Goal: Information Seeking & Learning: Find specific fact

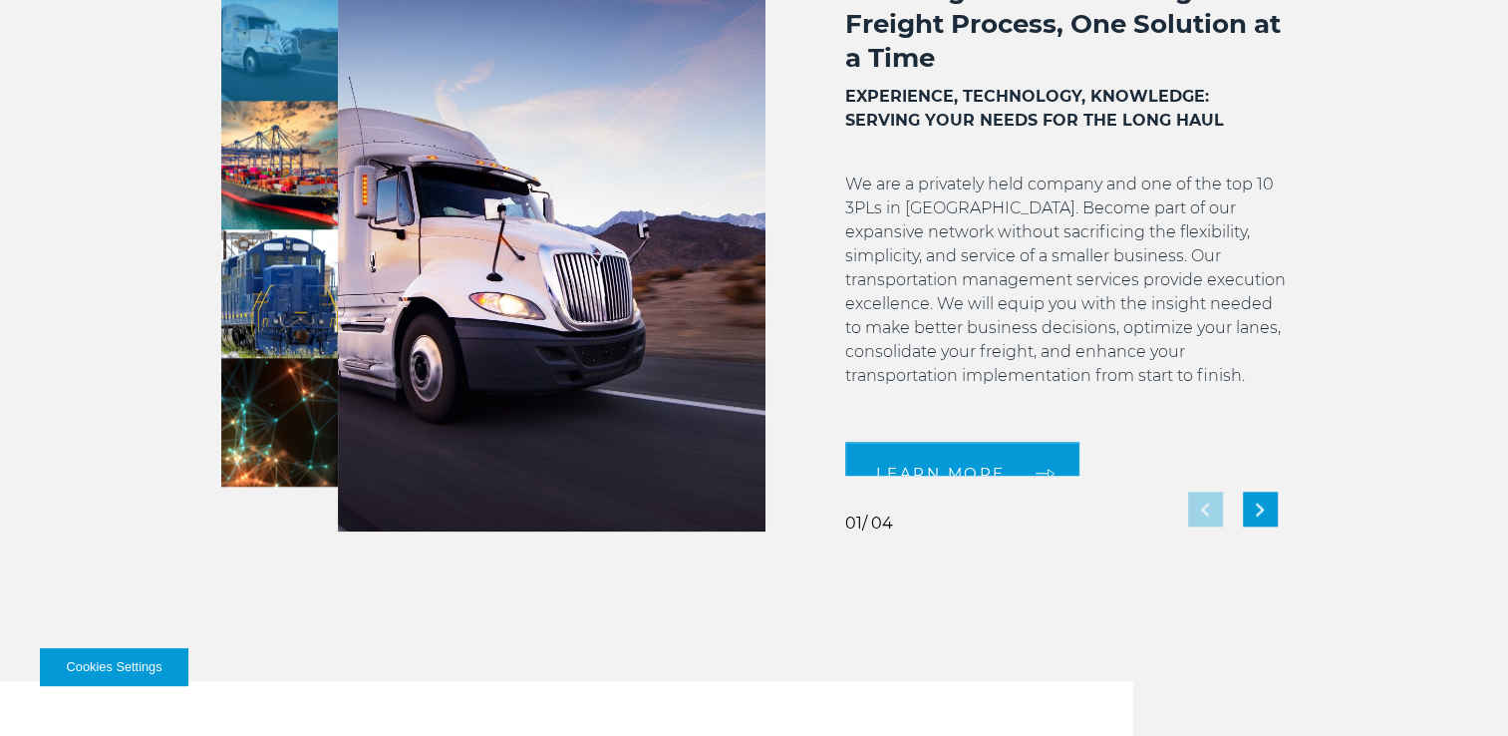
scroll to position [78, 0]
click at [1256, 508] on img "Next slide" at bounding box center [1260, 508] width 8 height 13
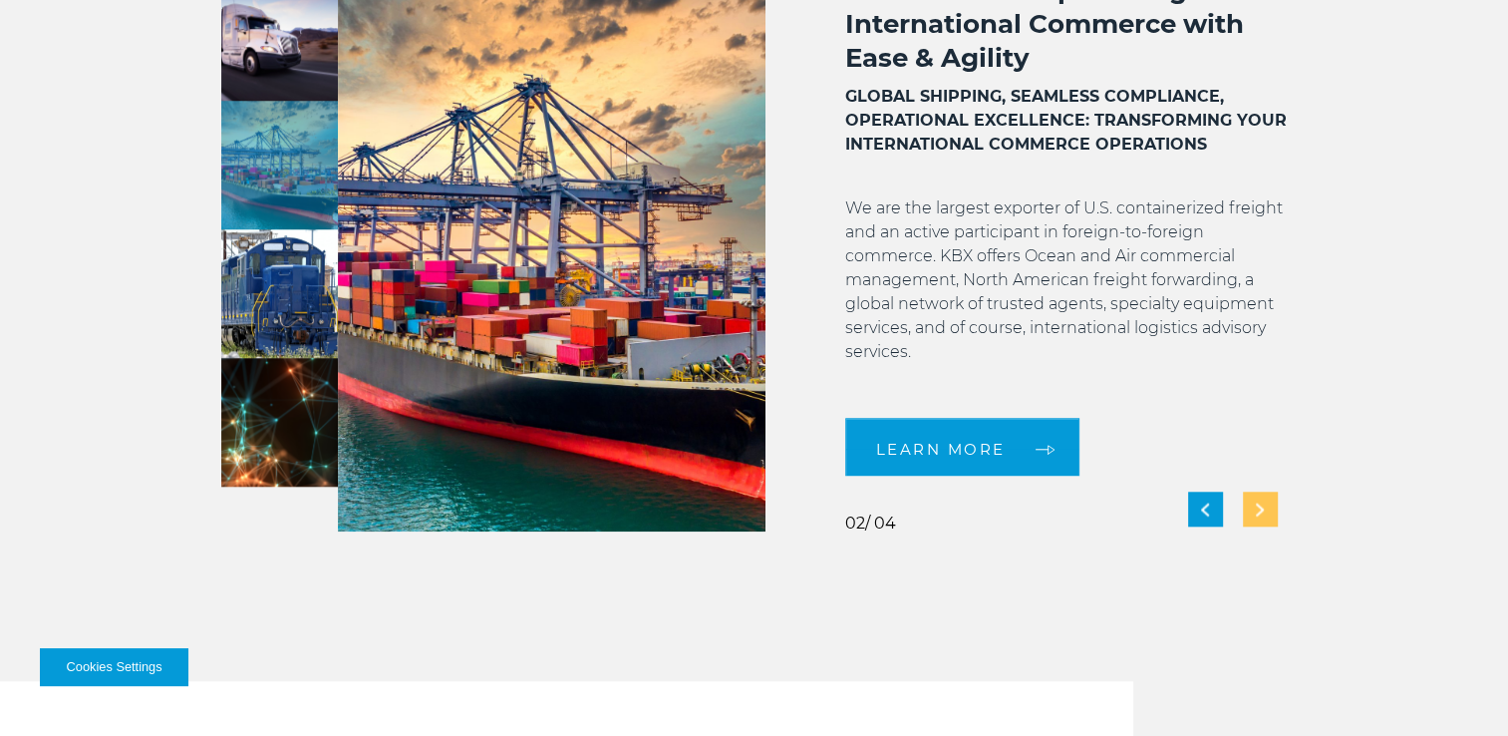
click at [1256, 508] on img "Next slide" at bounding box center [1260, 508] width 8 height 13
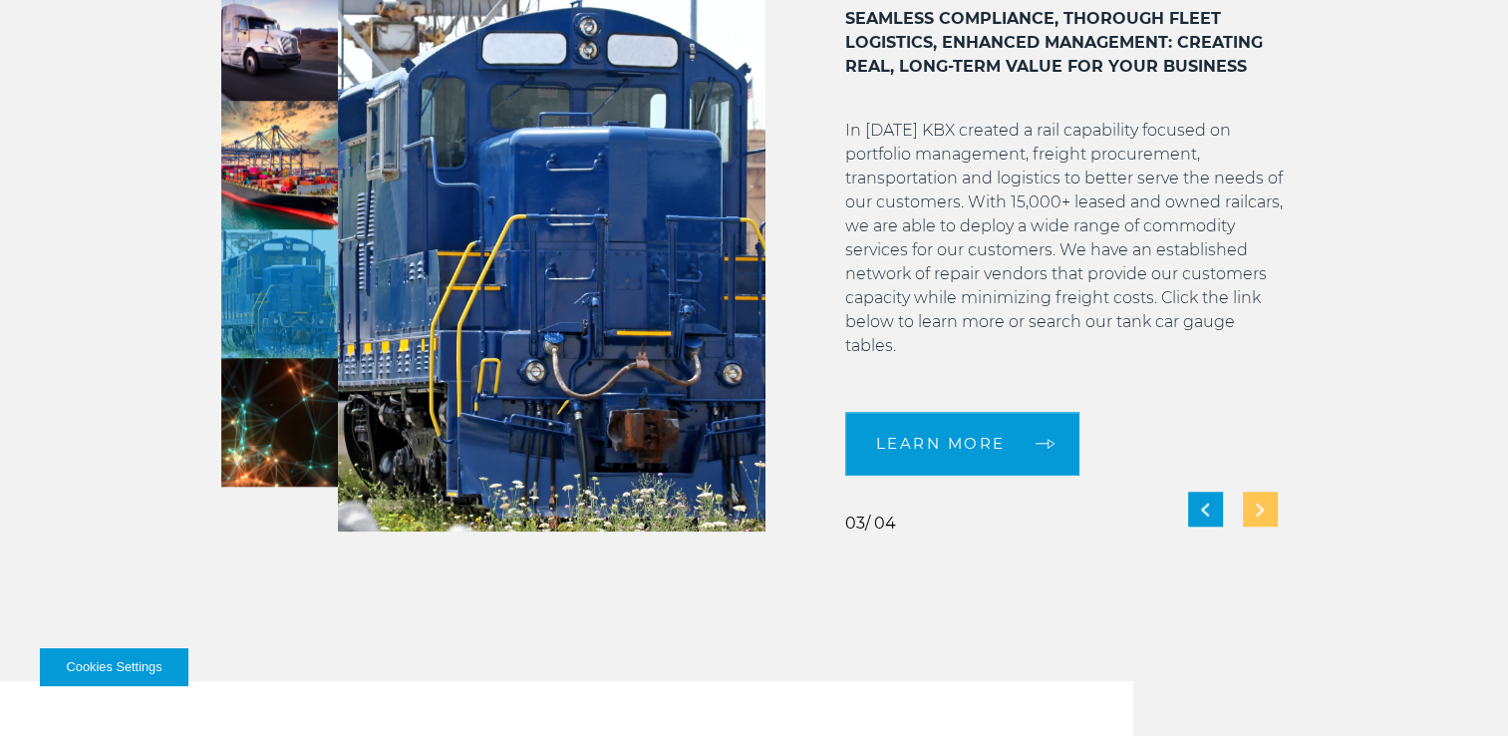
click at [1256, 508] on img "Next slide" at bounding box center [1260, 508] width 8 height 13
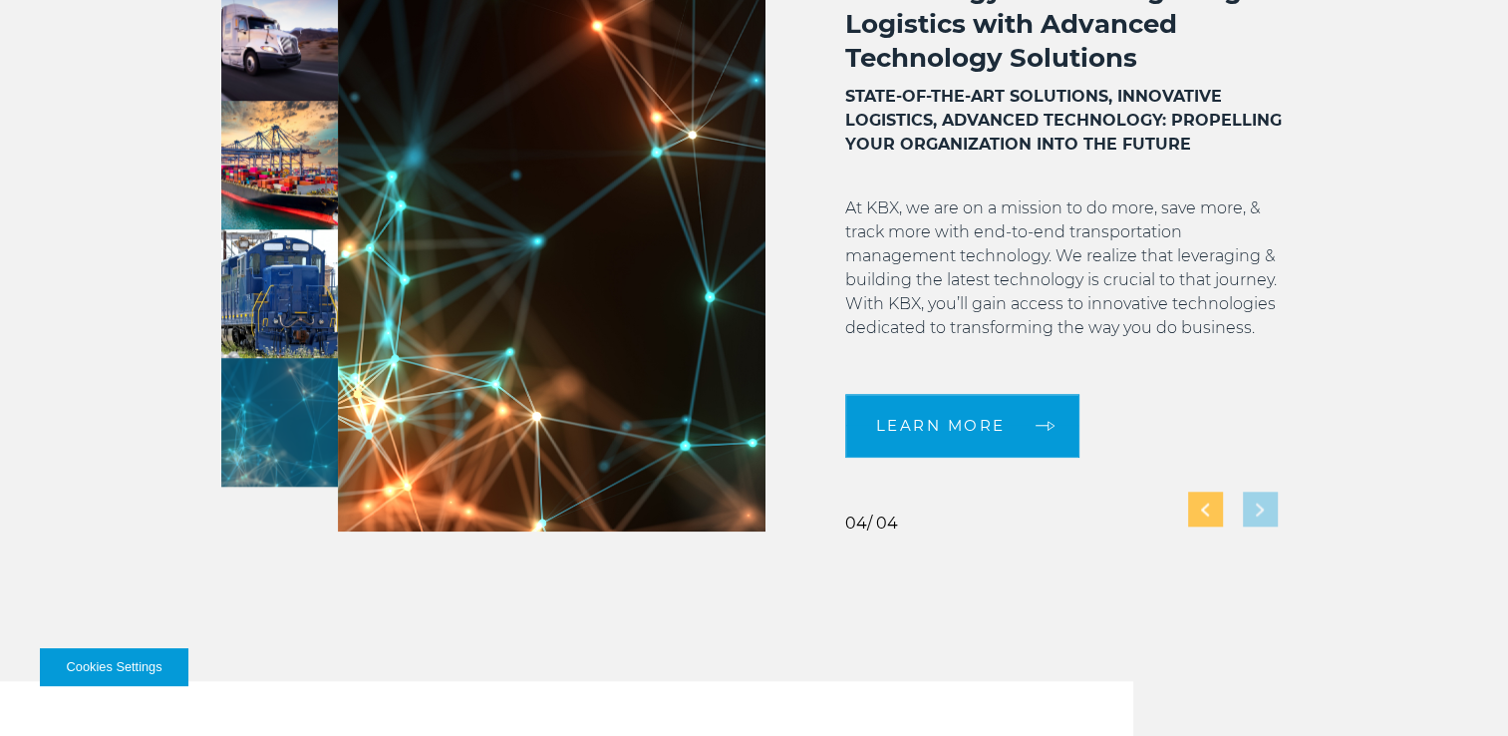
click at [1203, 516] on div "Previous slide" at bounding box center [1205, 508] width 35 height 35
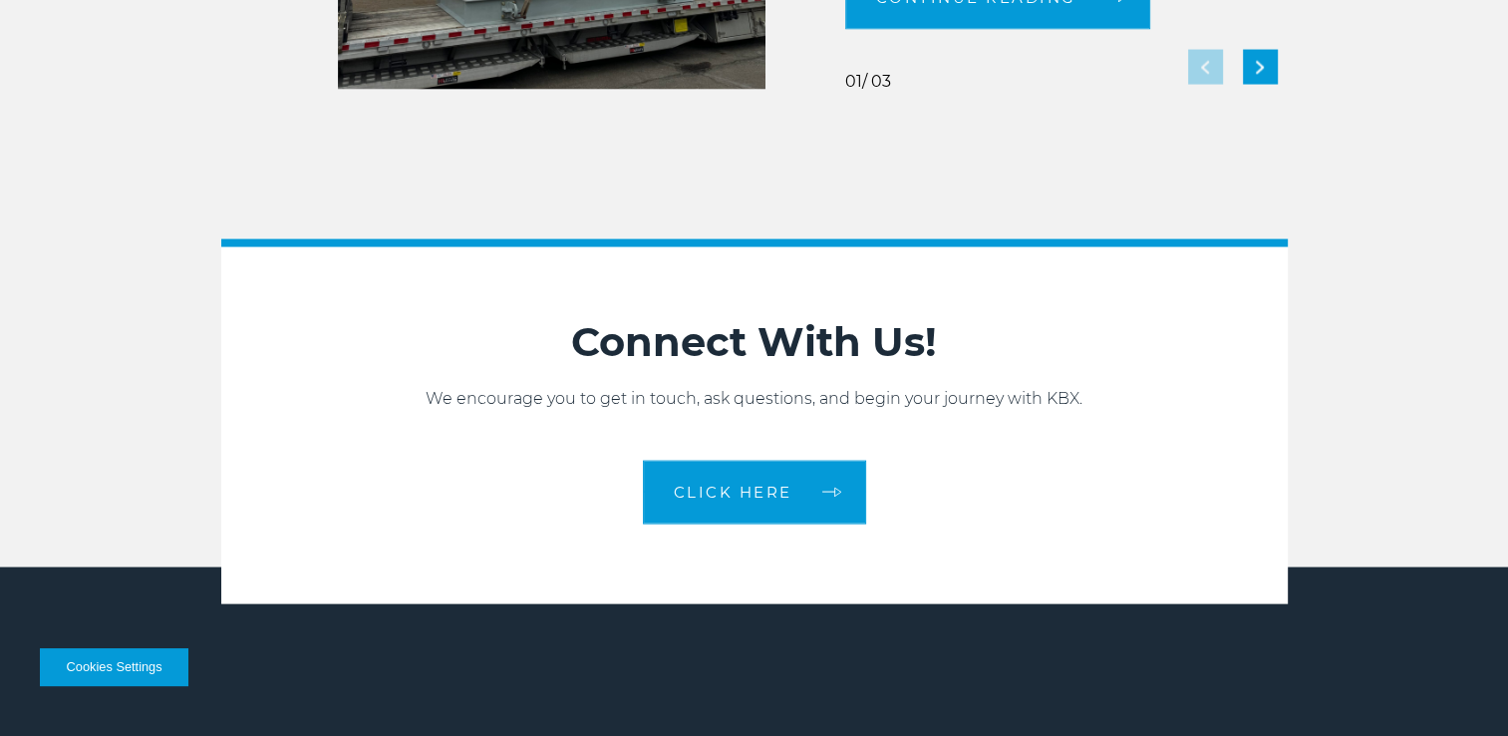
scroll to position [3883, 0]
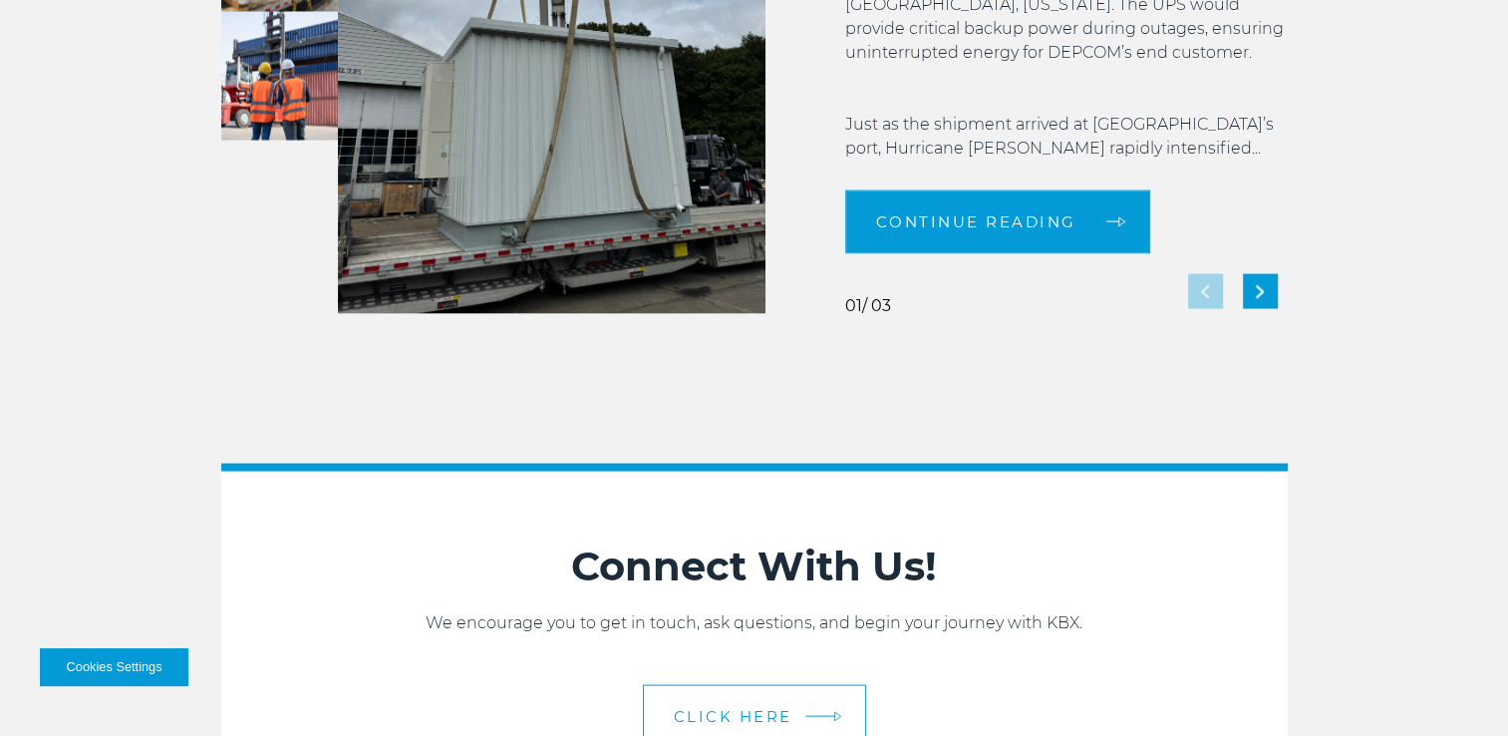
drag, startPoint x: 1514, startPoint y: 598, endPoint x: 736, endPoint y: 713, distance: 786.9
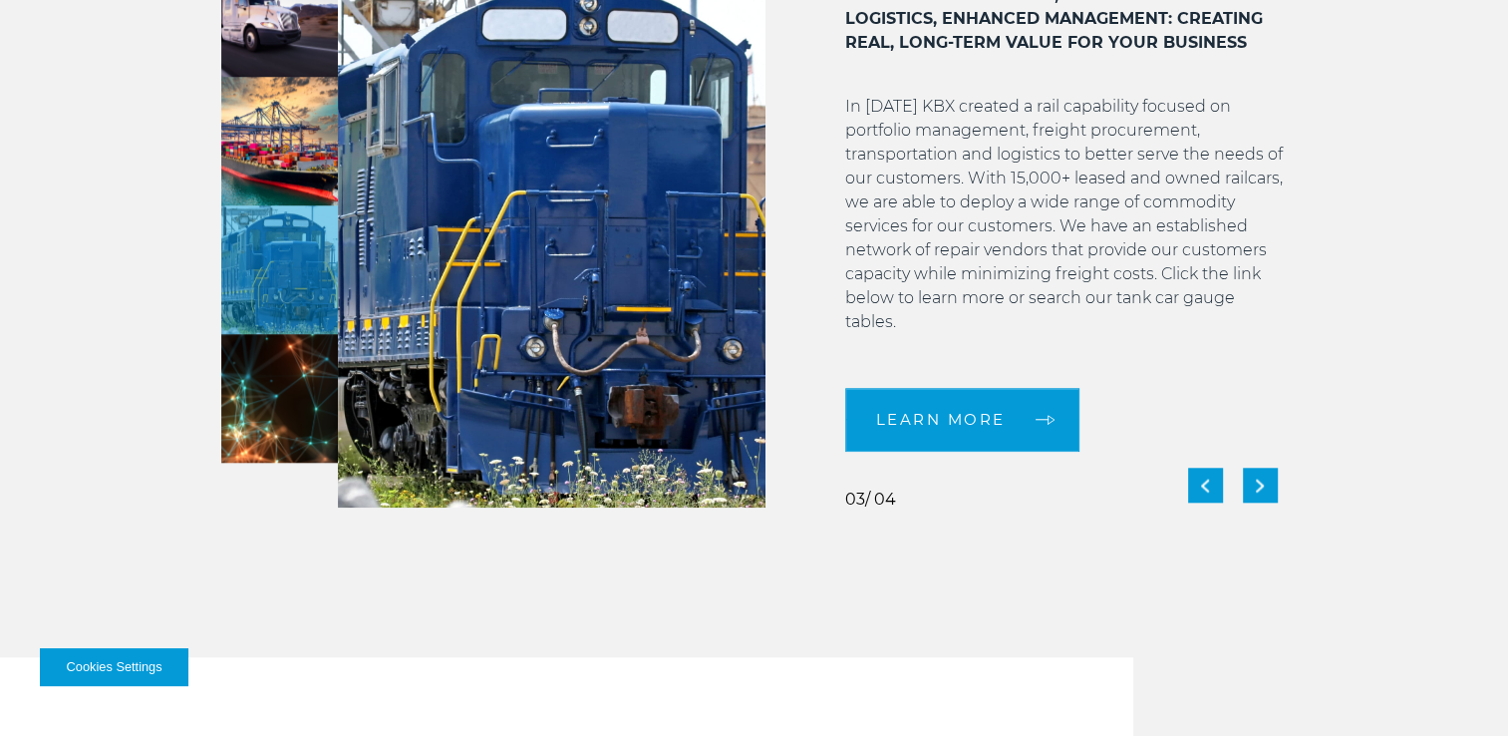
scroll to position [1637, 0]
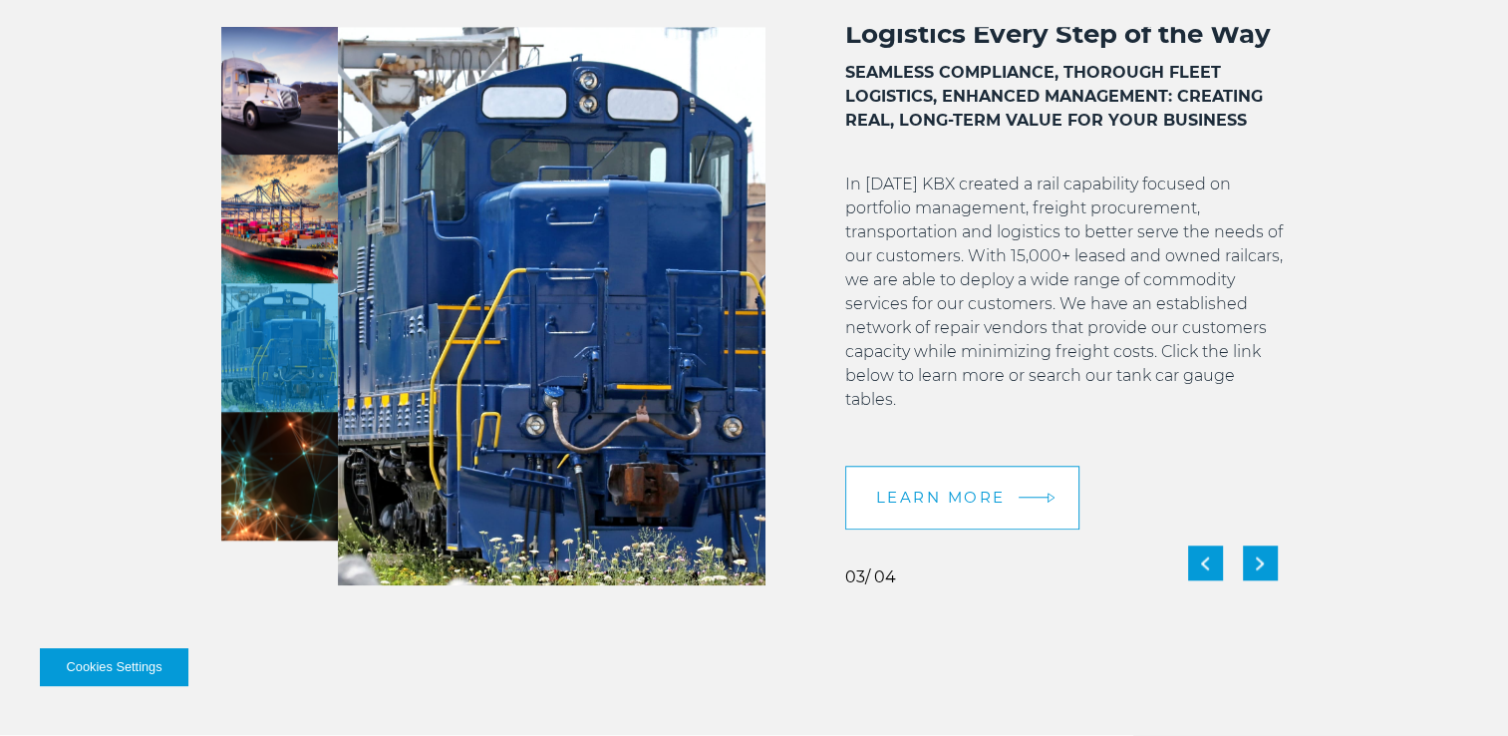
click at [926, 504] on span "LEARN MORE" at bounding box center [941, 496] width 130 height 15
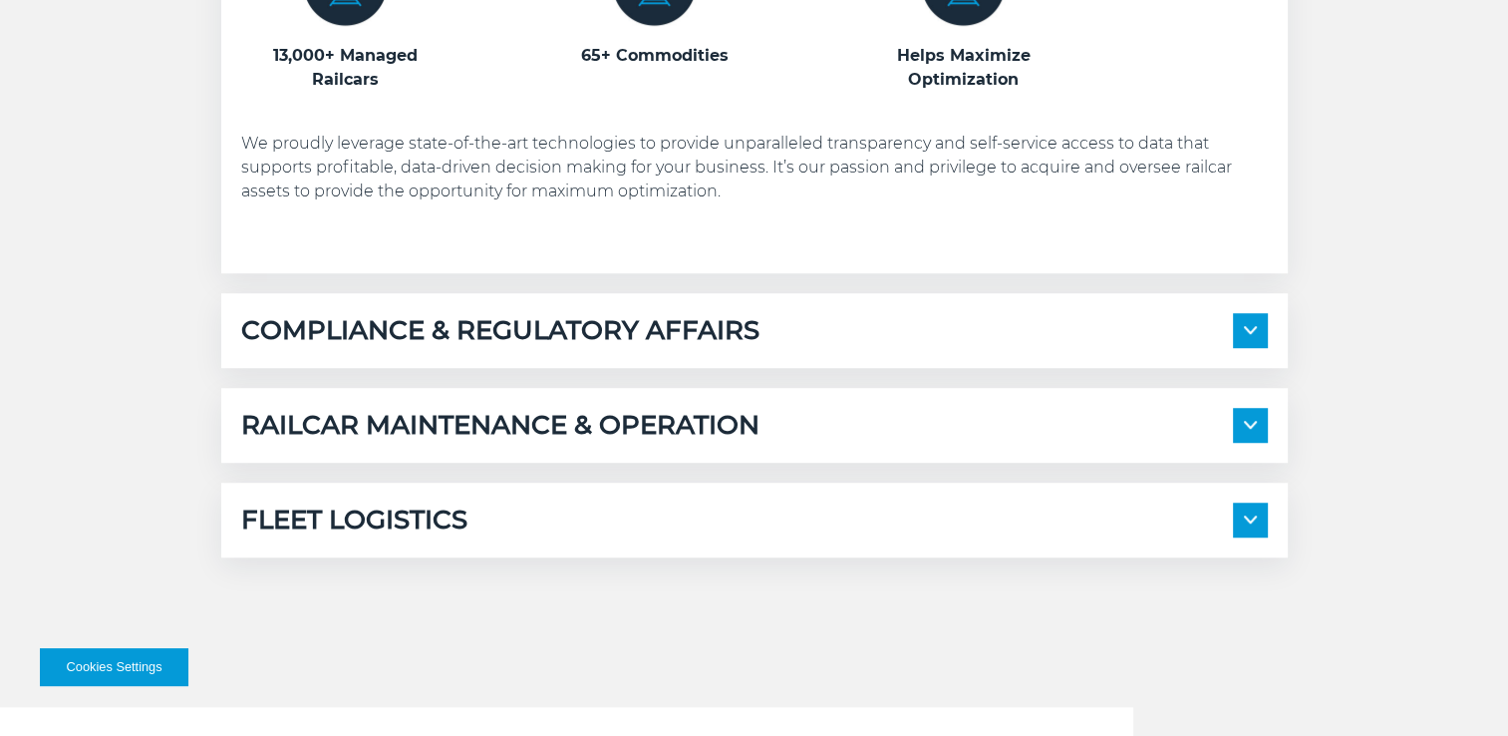
scroll to position [1451, 0]
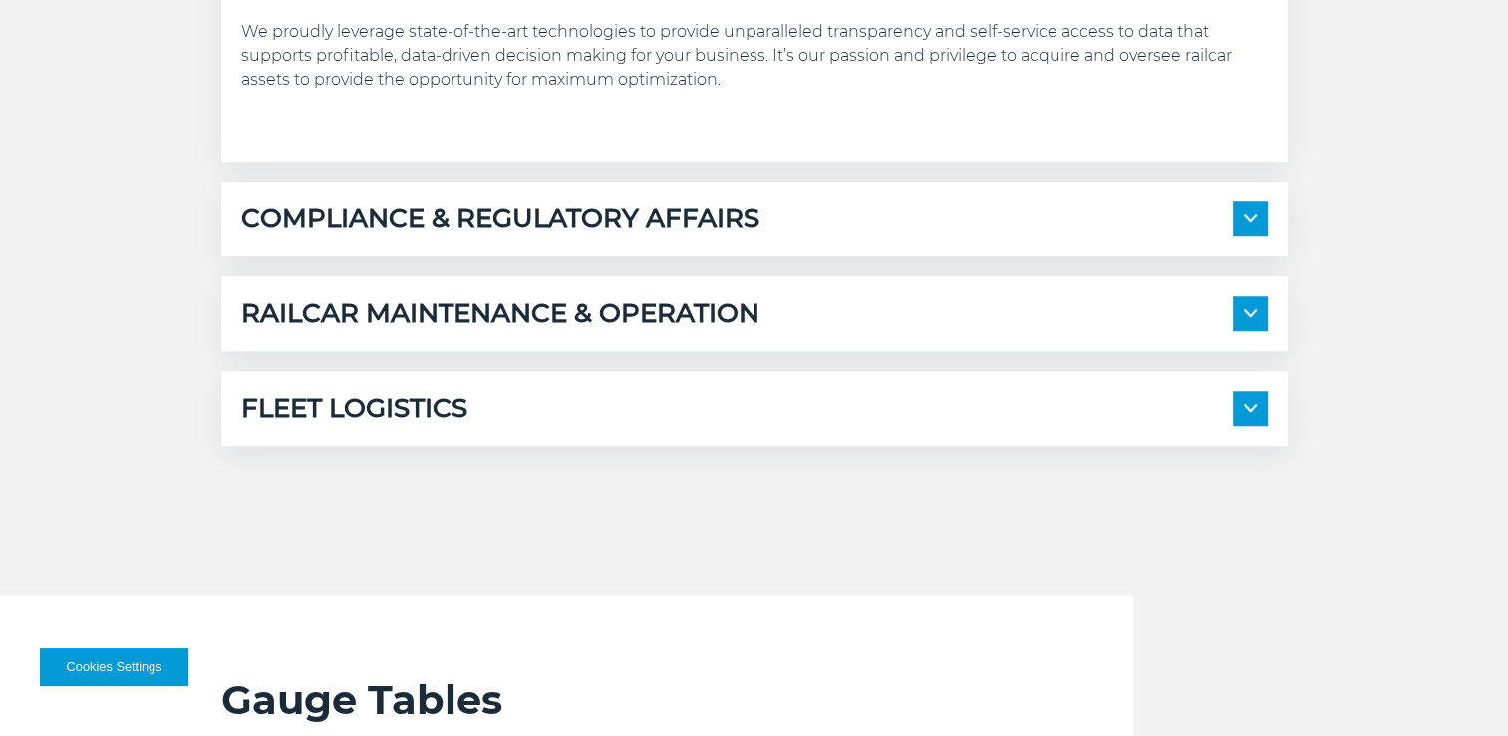
click at [1248, 312] on img at bounding box center [1250, 313] width 13 height 8
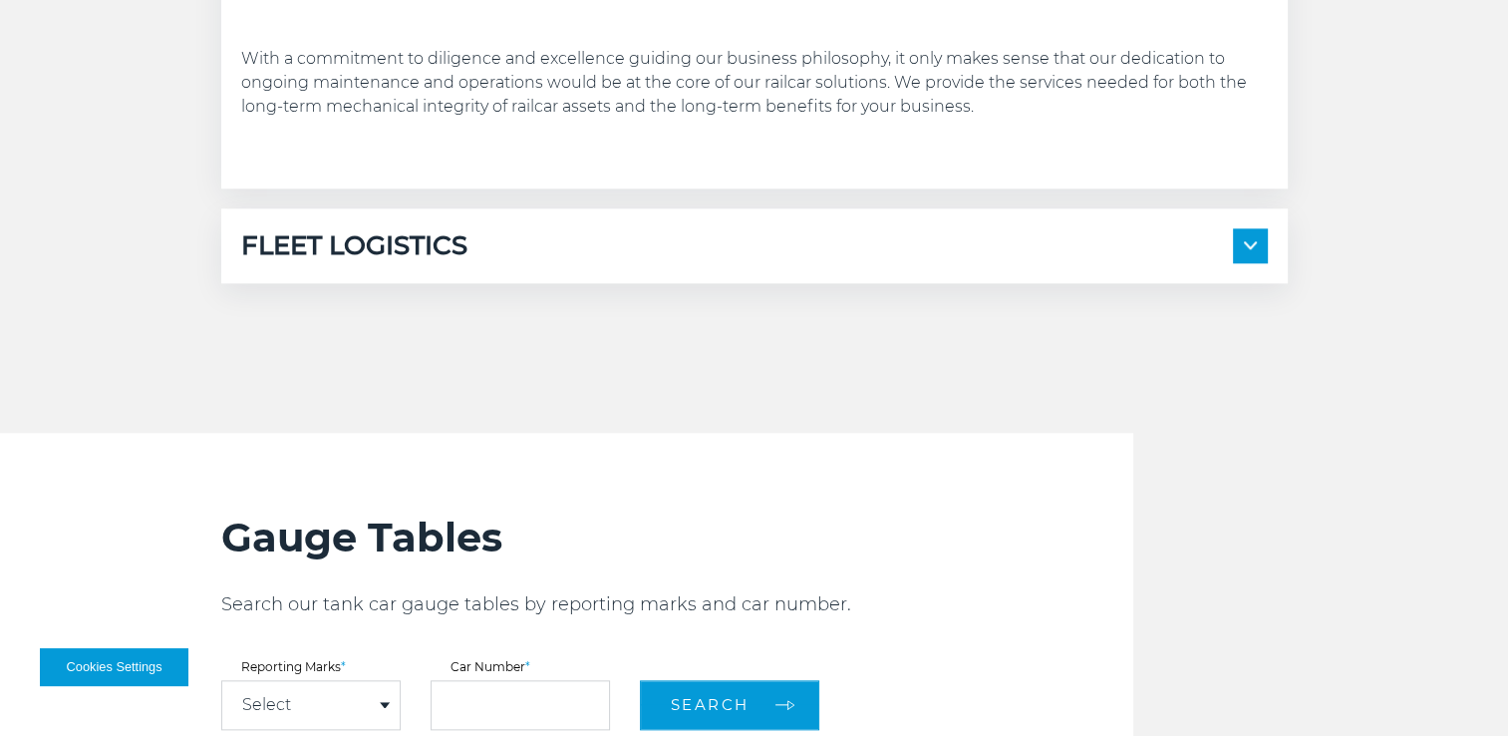
scroll to position [2010, 0]
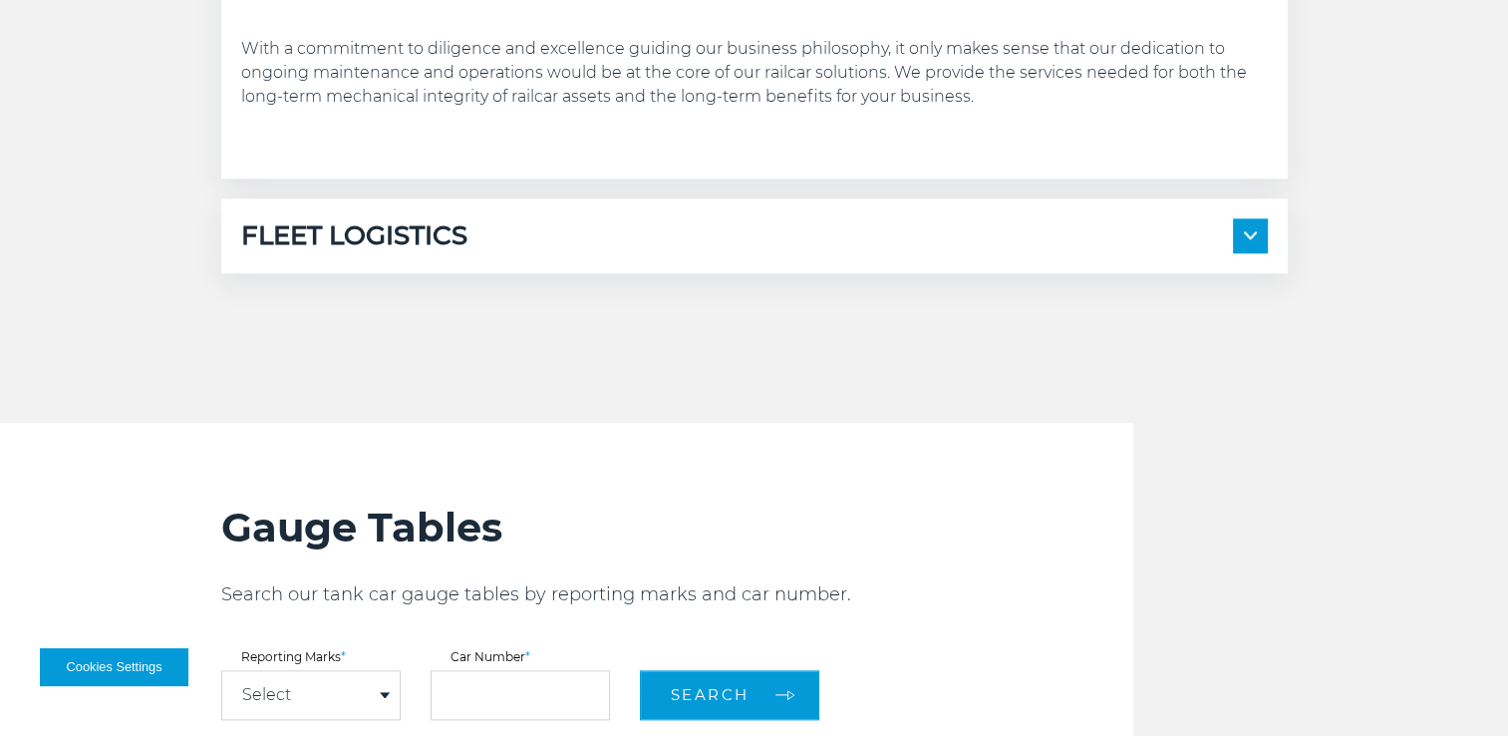
click at [1256, 212] on div "FLEET LOGISTICS Internal System Planning External System Coordination" at bounding box center [754, 235] width 1067 height 75
click at [1253, 233] on img at bounding box center [1250, 235] width 13 height 8
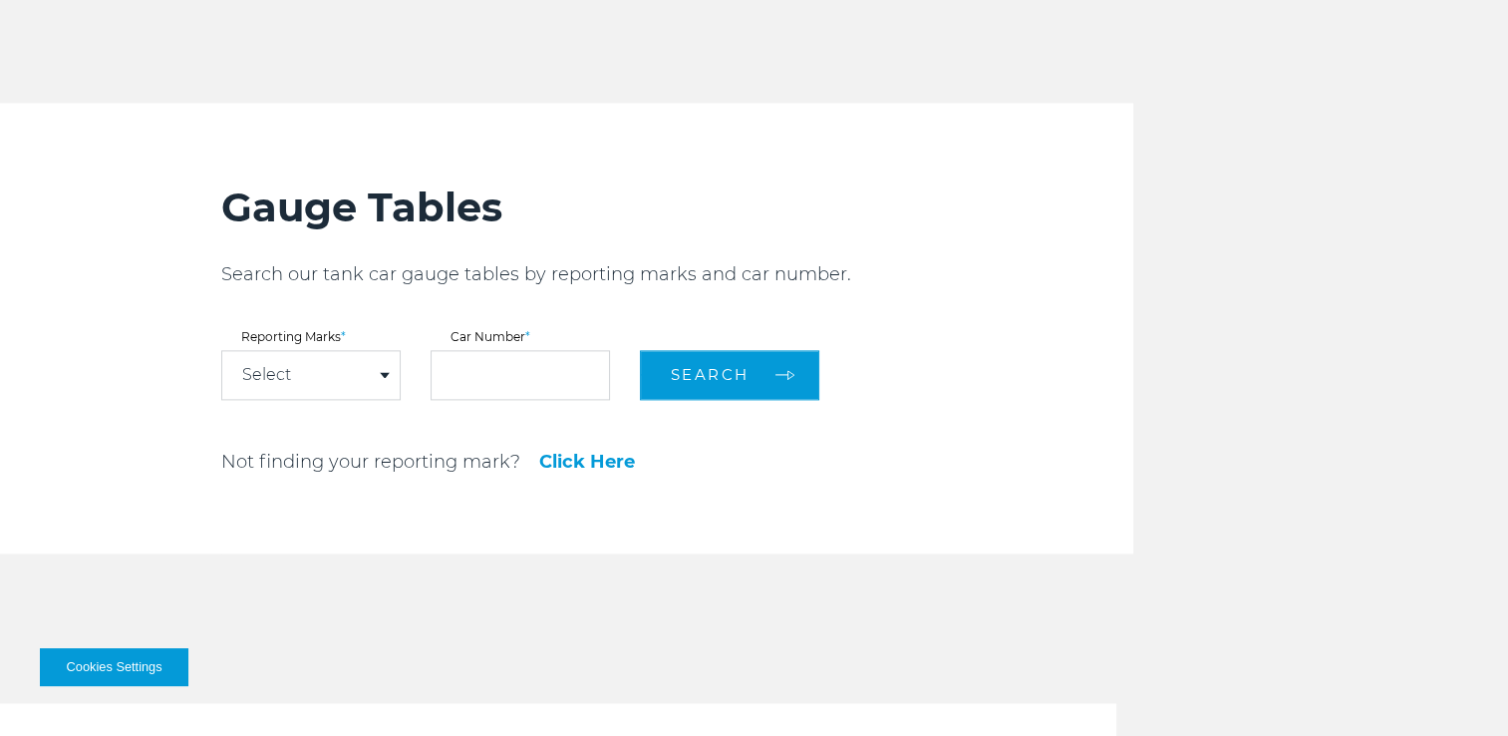
scroll to position [2713, 0]
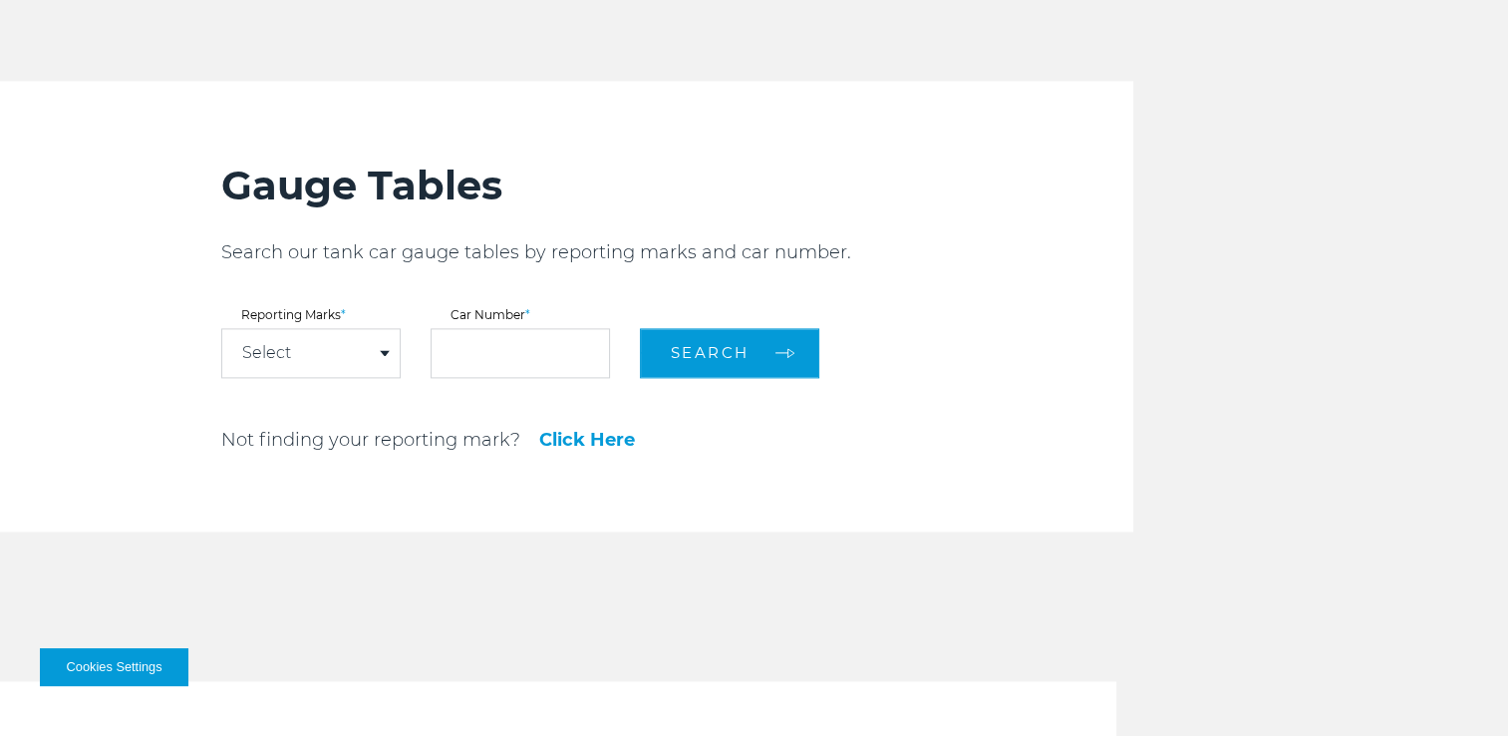
click at [385, 353] on div "Select" at bounding box center [310, 353] width 177 height 48
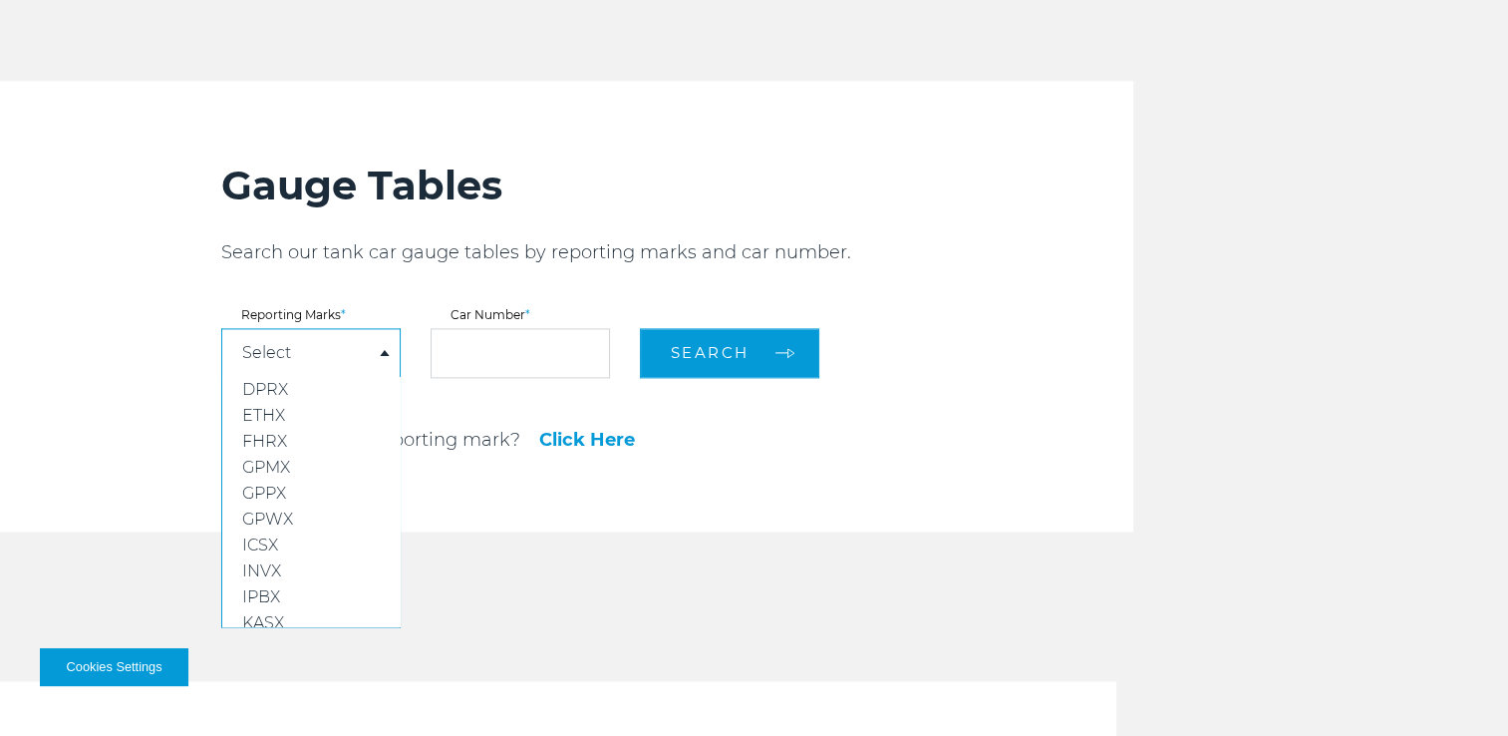
scroll to position [149, 0]
click at [281, 501] on span "KLRX" at bounding box center [263, 508] width 42 height 19
select select "****"
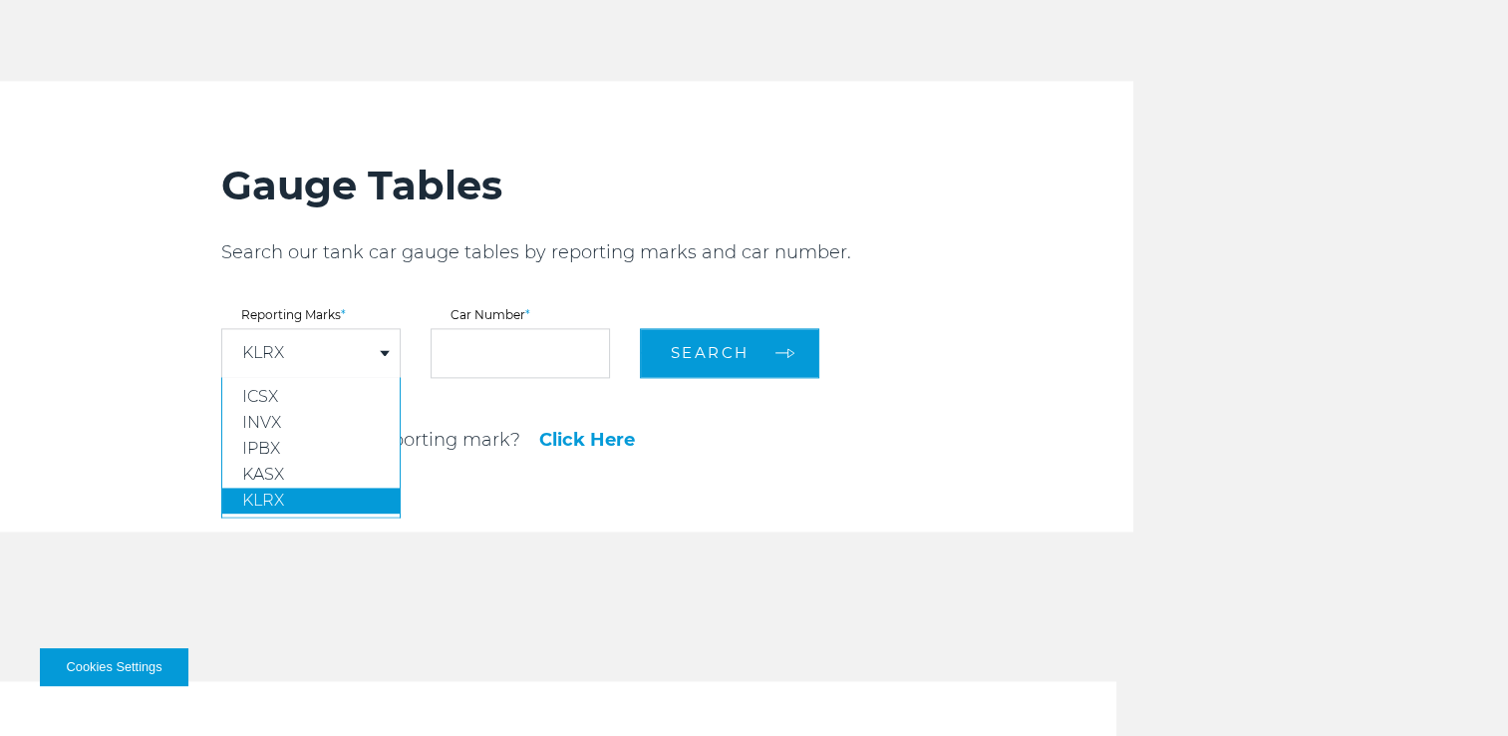
scroll to position [140, 0]
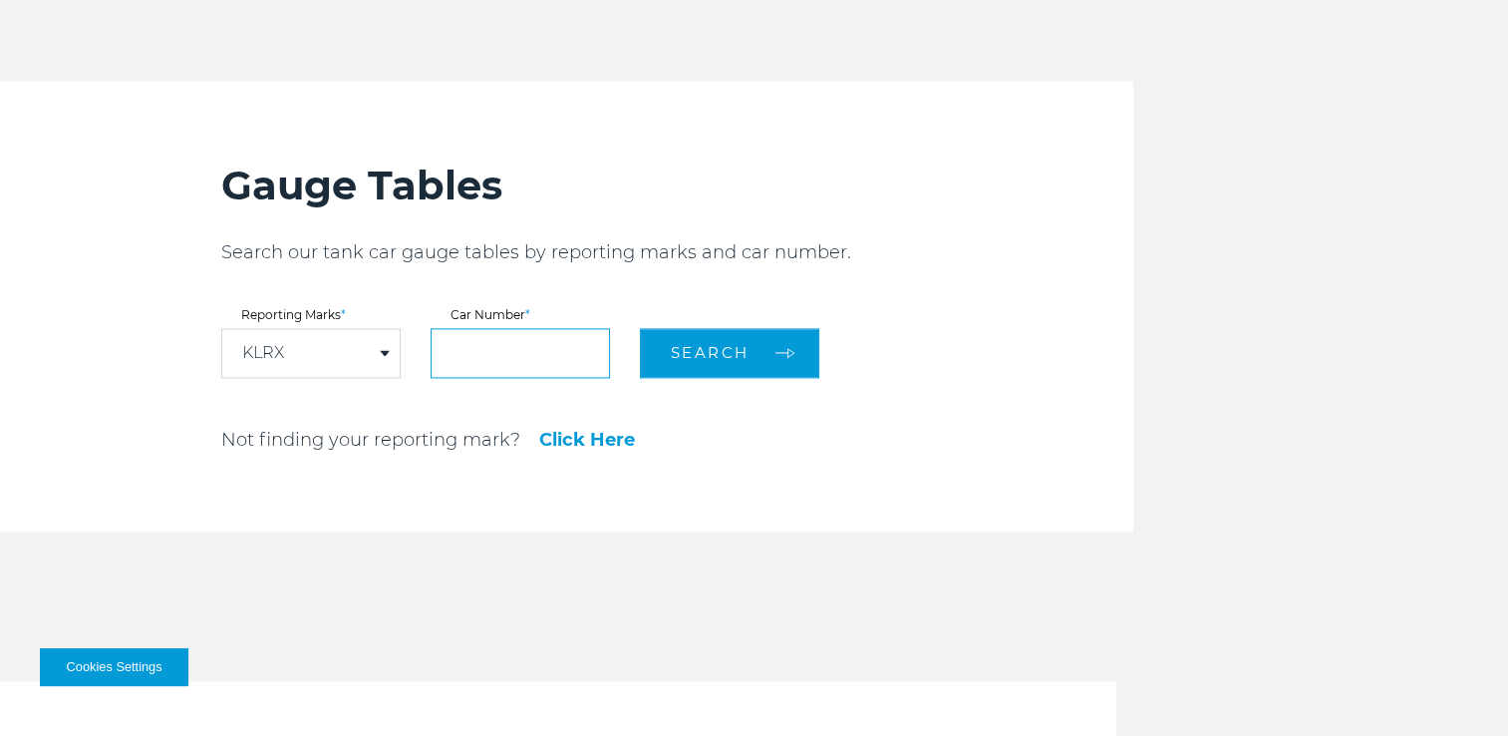
click at [489, 335] on input "text" at bounding box center [520, 353] width 179 height 50
type input "***"
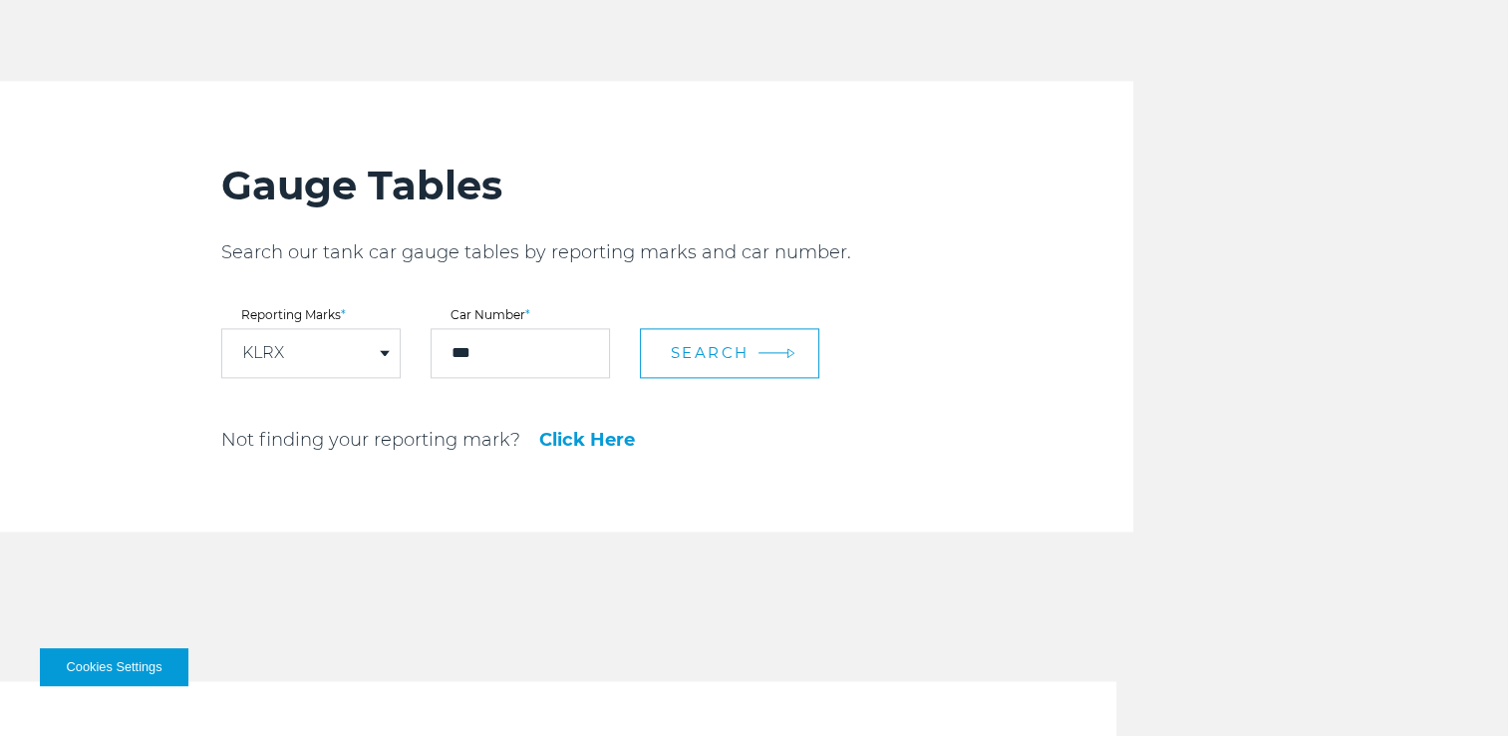
click at [770, 342] on button "Search" at bounding box center [729, 353] width 179 height 50
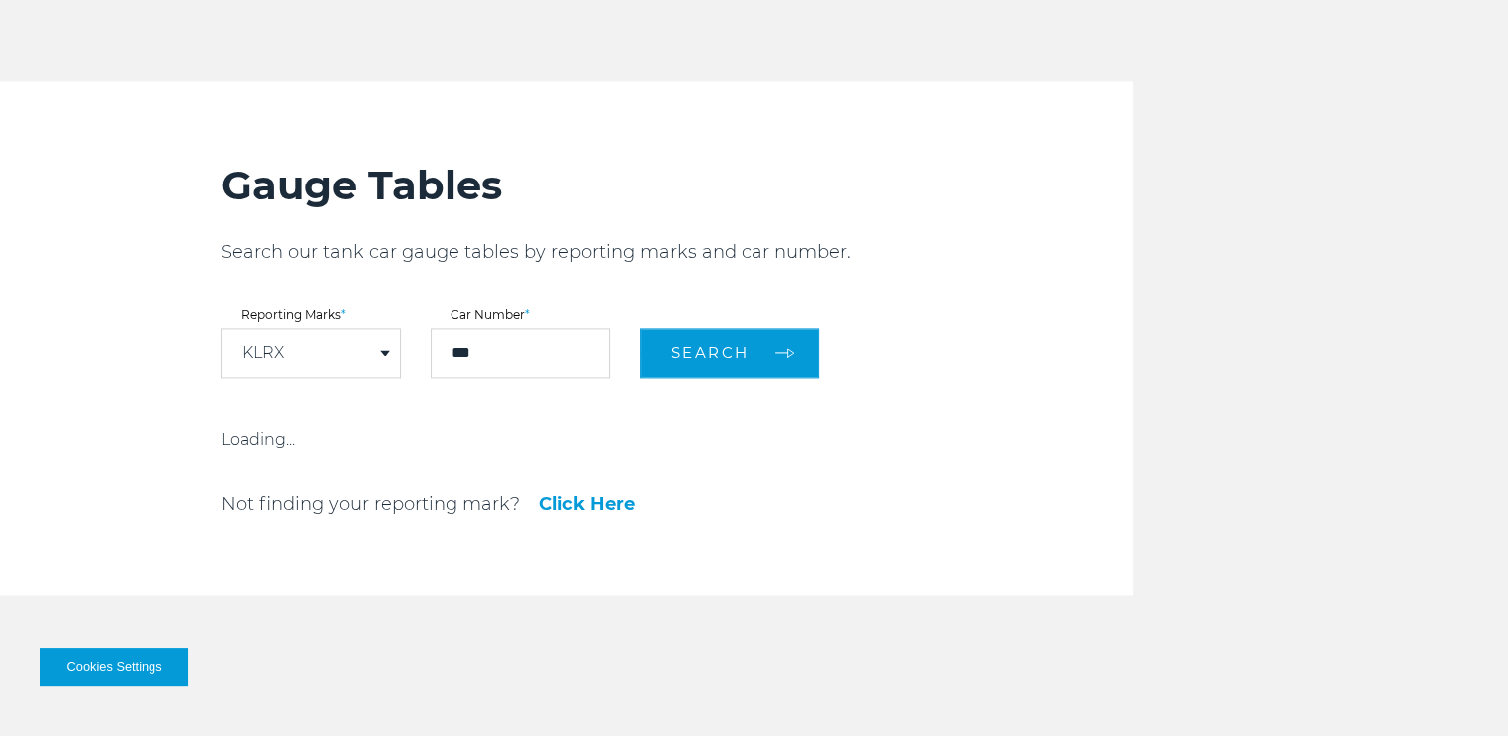
click at [605, 500] on link "Click Here" at bounding box center [587, 503] width 96 height 18
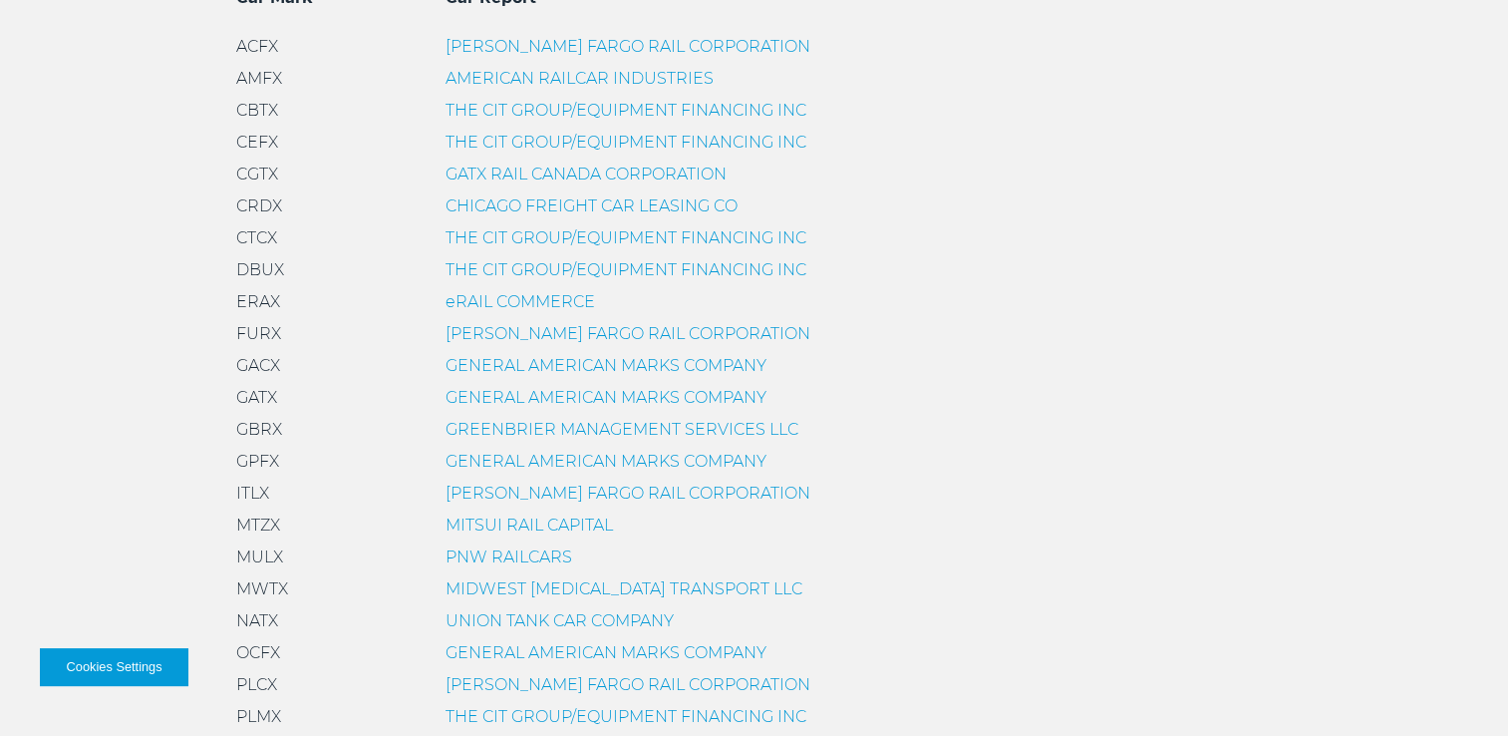
scroll to position [703, 0]
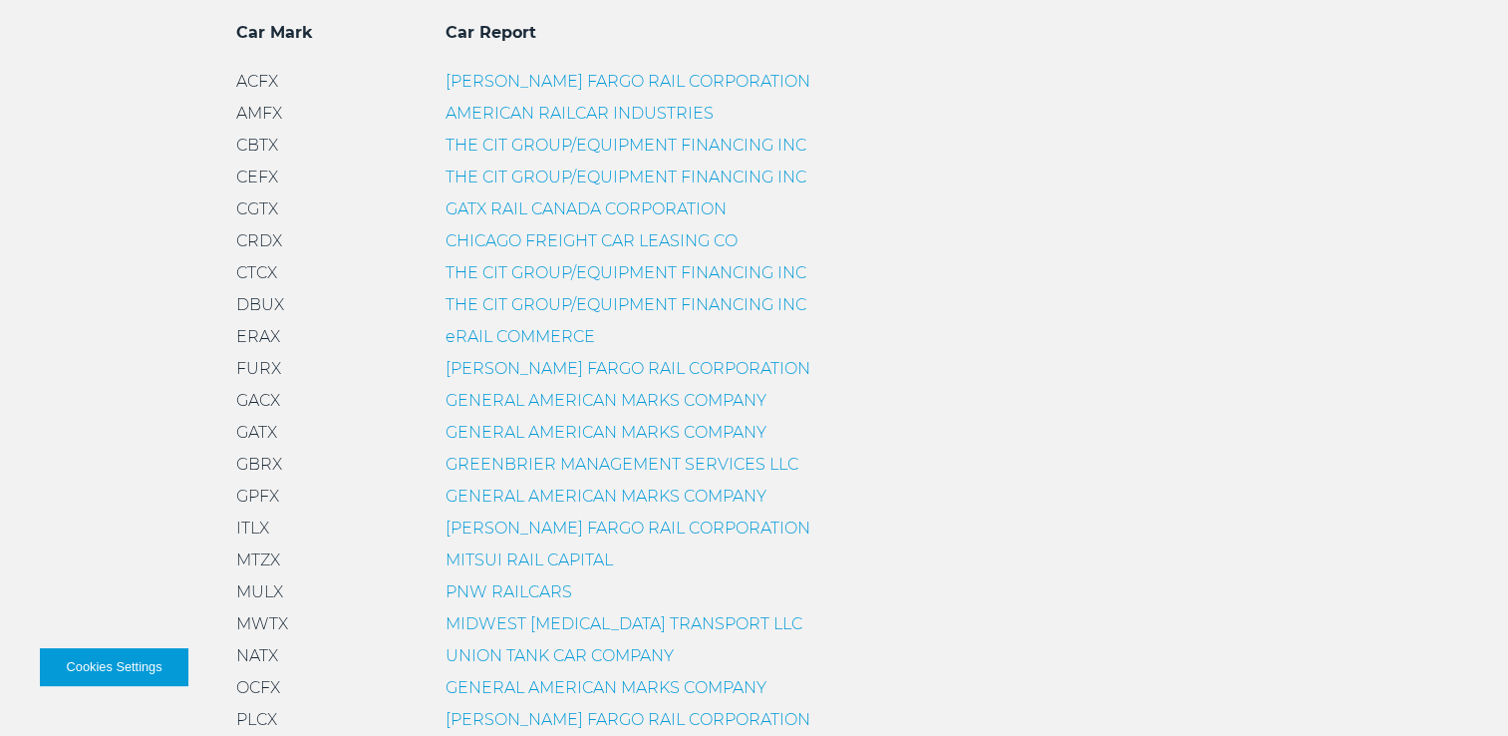
click at [586, 242] on link "CHICAGO FREIGHT CAR LEASING CO" at bounding box center [592, 240] width 292 height 19
